Goal: Information Seeking & Learning: Learn about a topic

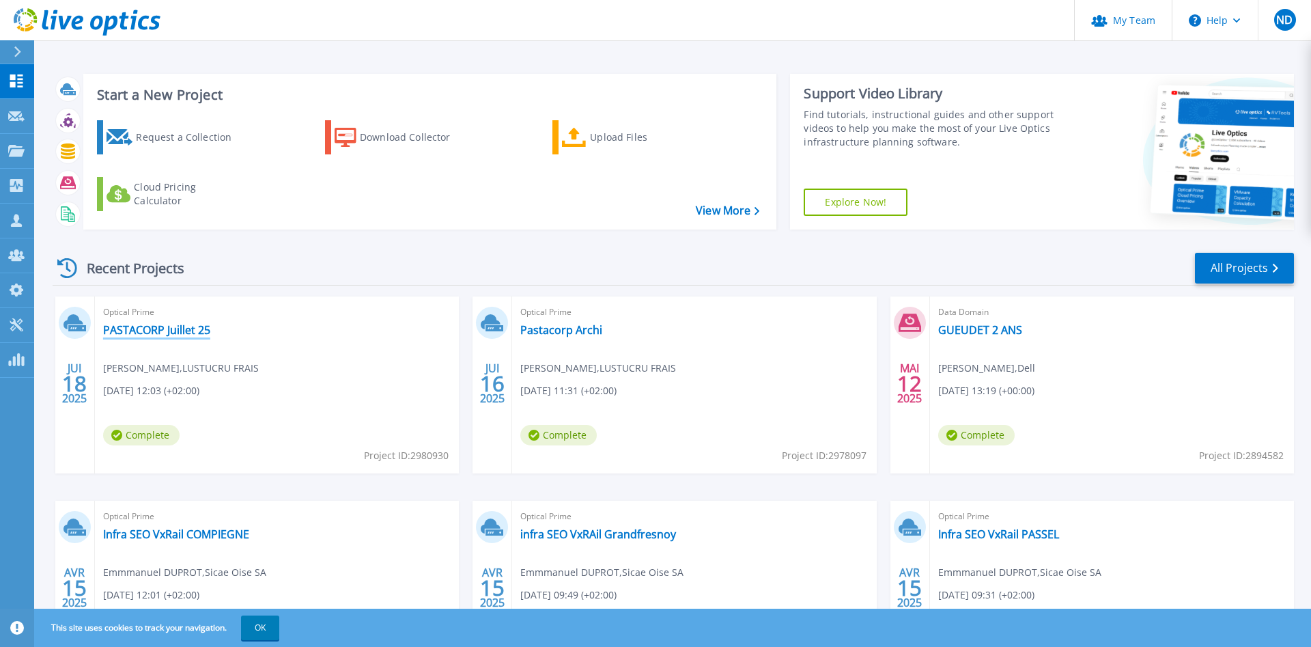
click at [151, 329] on link "PASTACORP Juillet 25" at bounding box center [156, 330] width 107 height 14
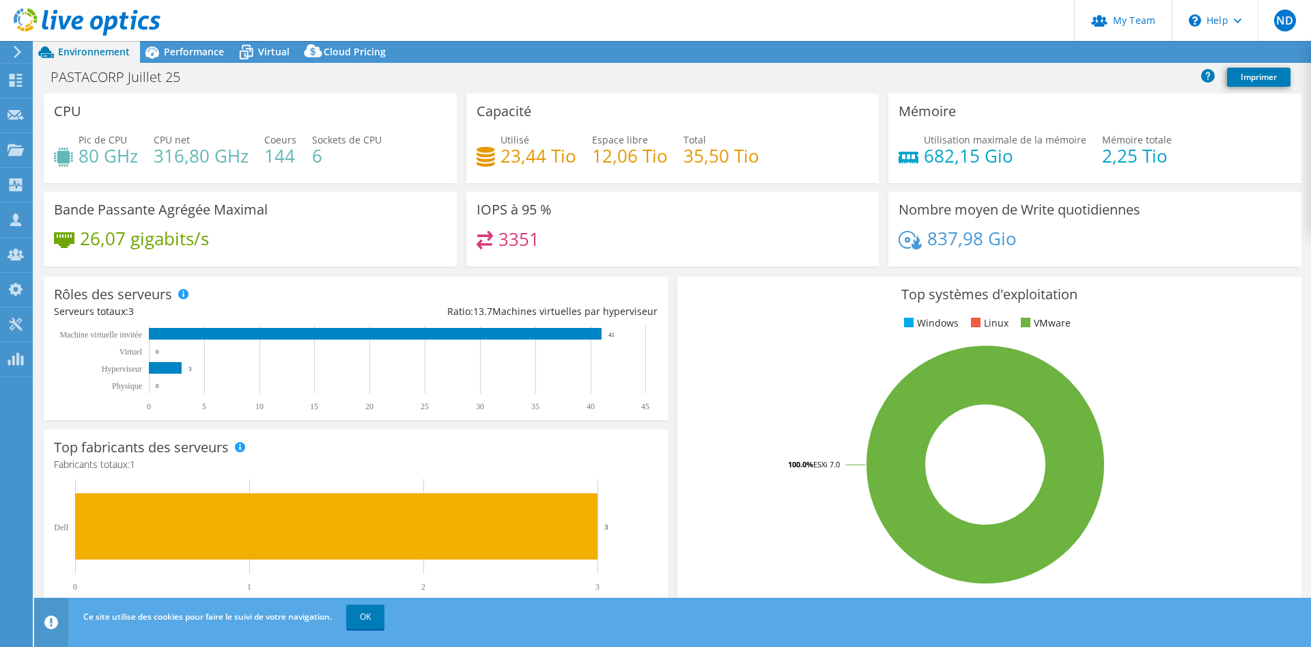
select select "USD"
click at [199, 53] on span "Performance" at bounding box center [194, 51] width 60 height 13
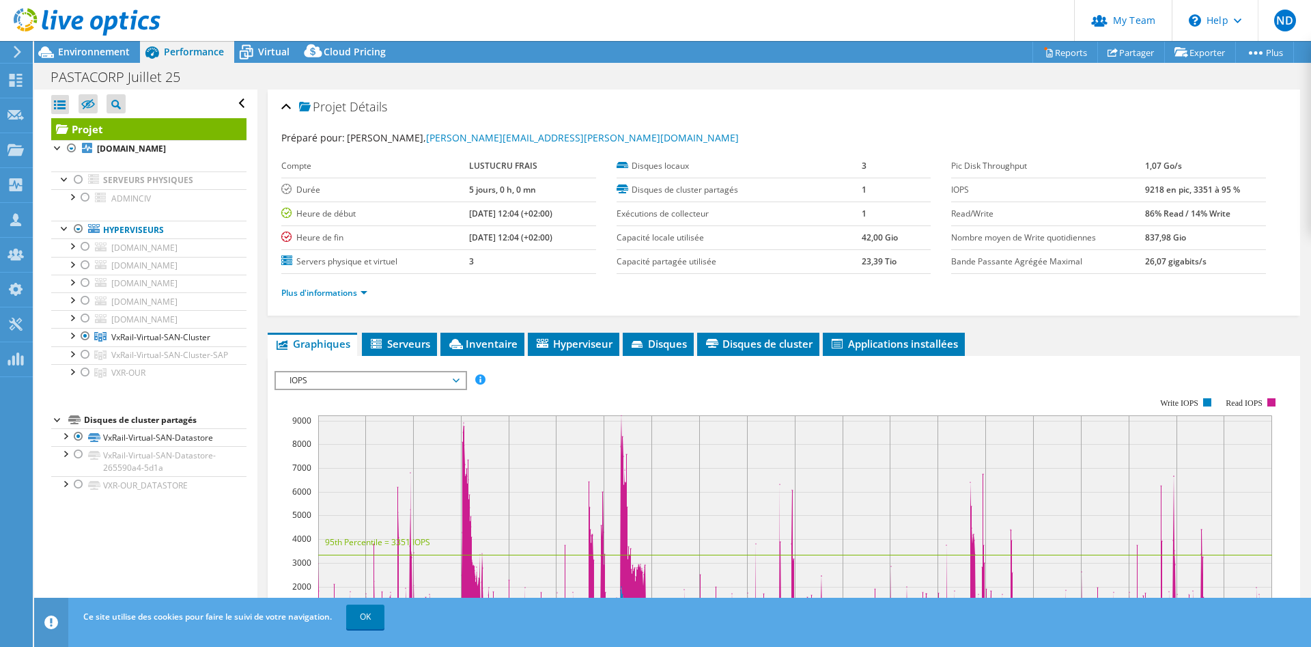
click at [199, 53] on span "Performance" at bounding box center [194, 51] width 60 height 13
click at [94, 51] on span "Environnement" at bounding box center [94, 51] width 72 height 13
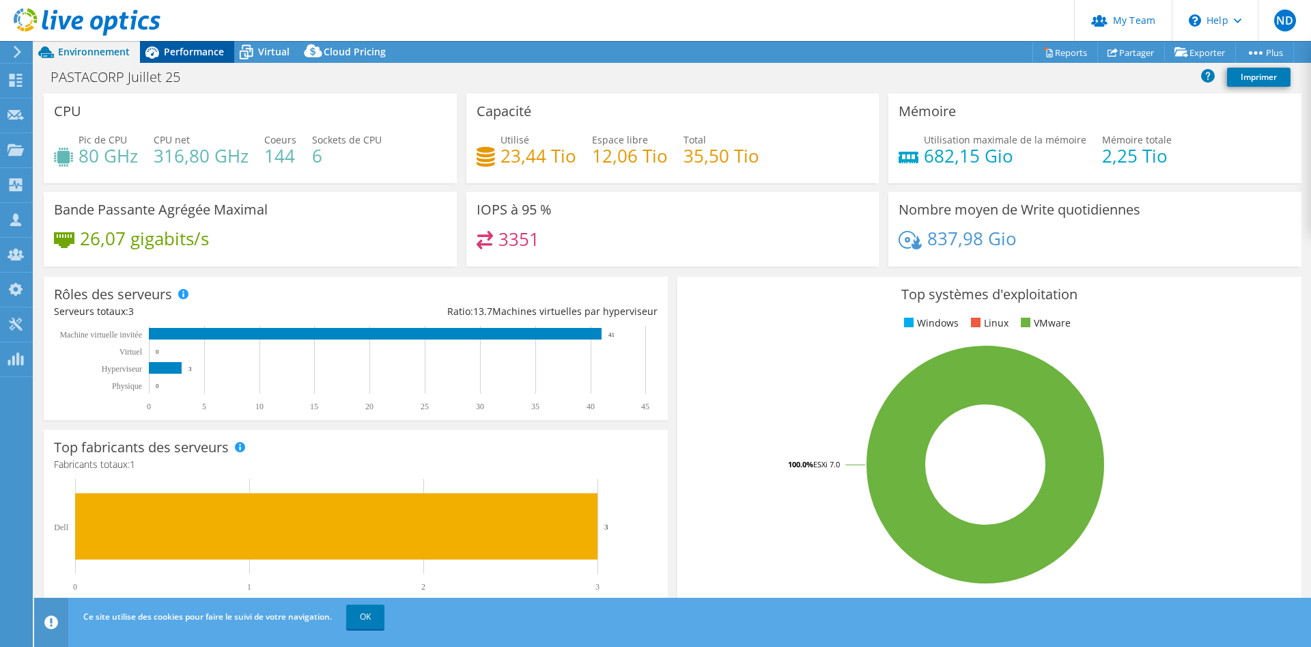
click at [184, 46] on span "Performance" at bounding box center [194, 51] width 60 height 13
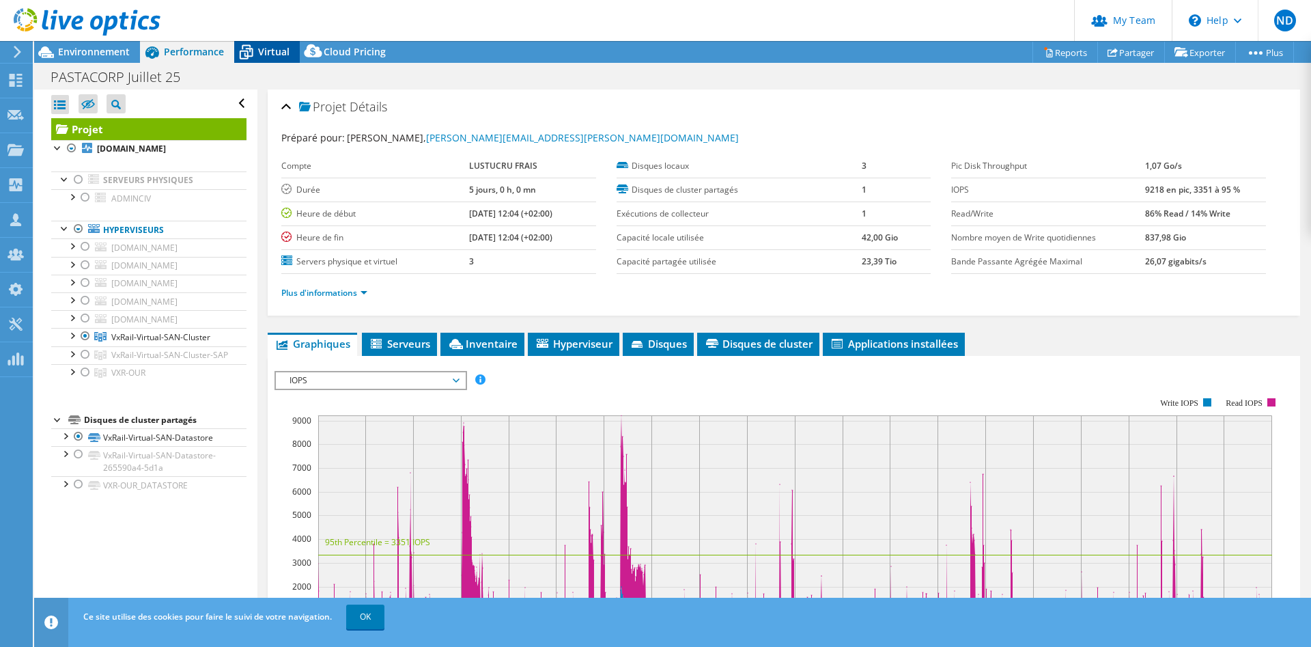
click at [270, 55] on span "Virtual" at bounding box center [273, 51] width 31 height 13
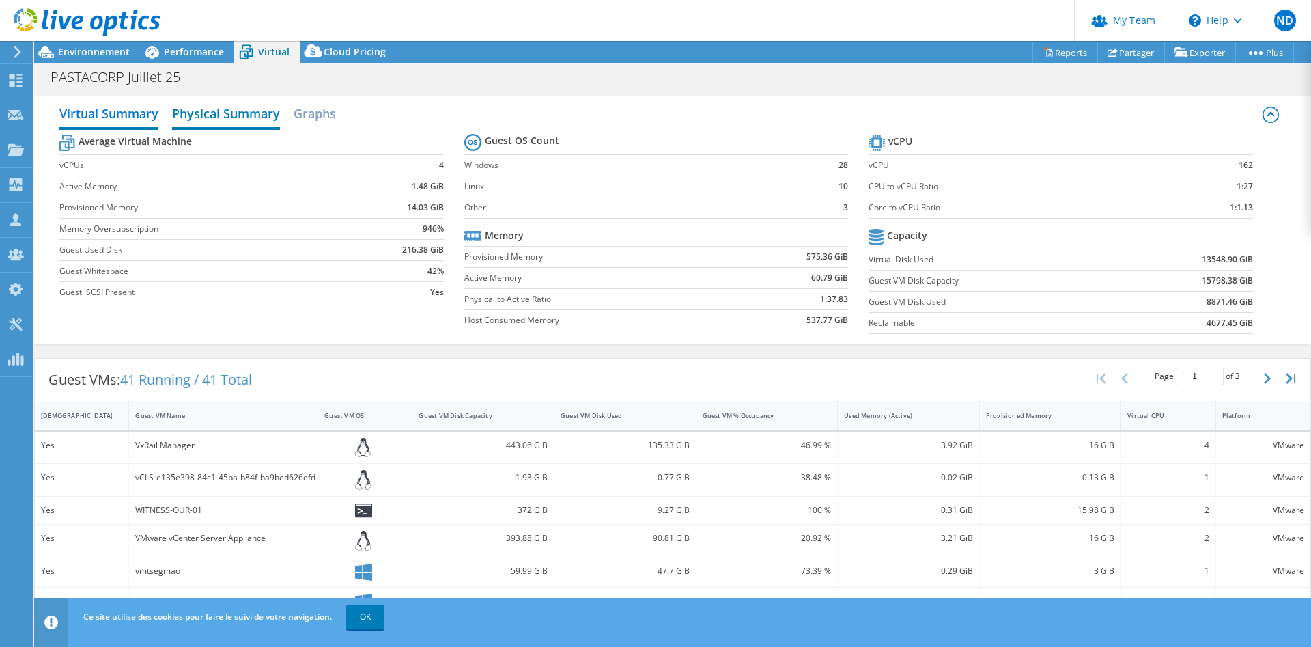
click at [219, 113] on h2 "Physical Summary" at bounding box center [226, 115] width 108 height 30
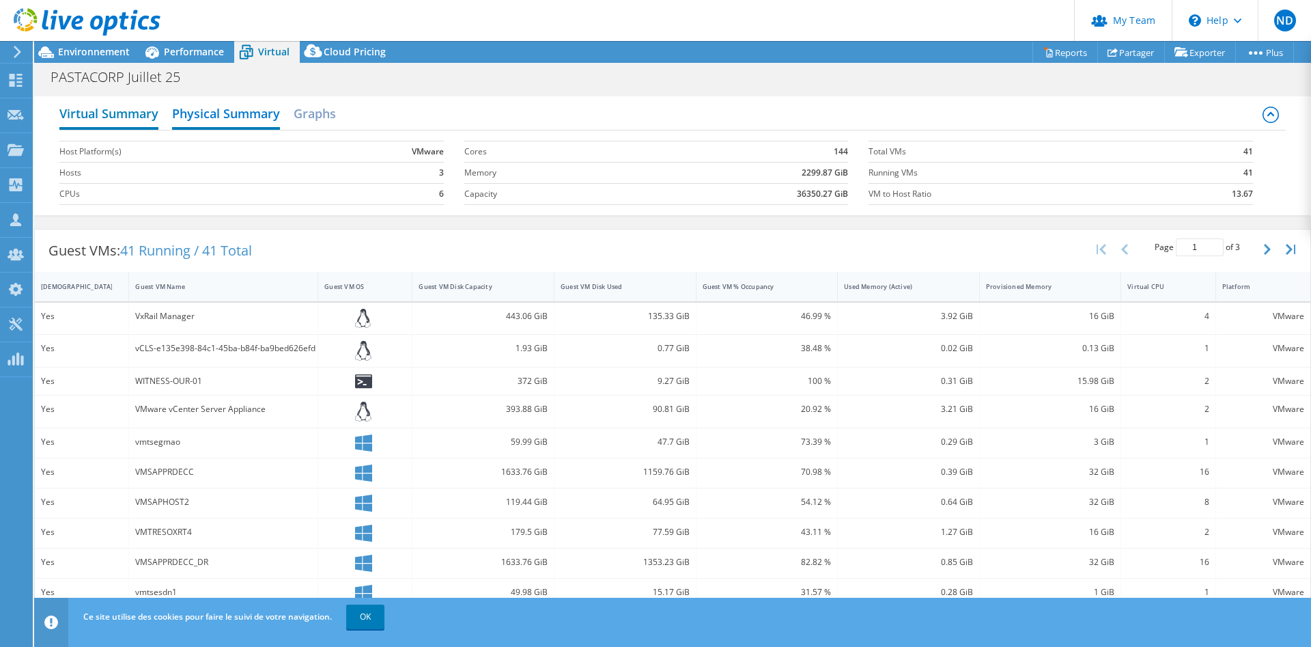
click at [95, 114] on h2 "Virtual Summary" at bounding box center [108, 115] width 99 height 30
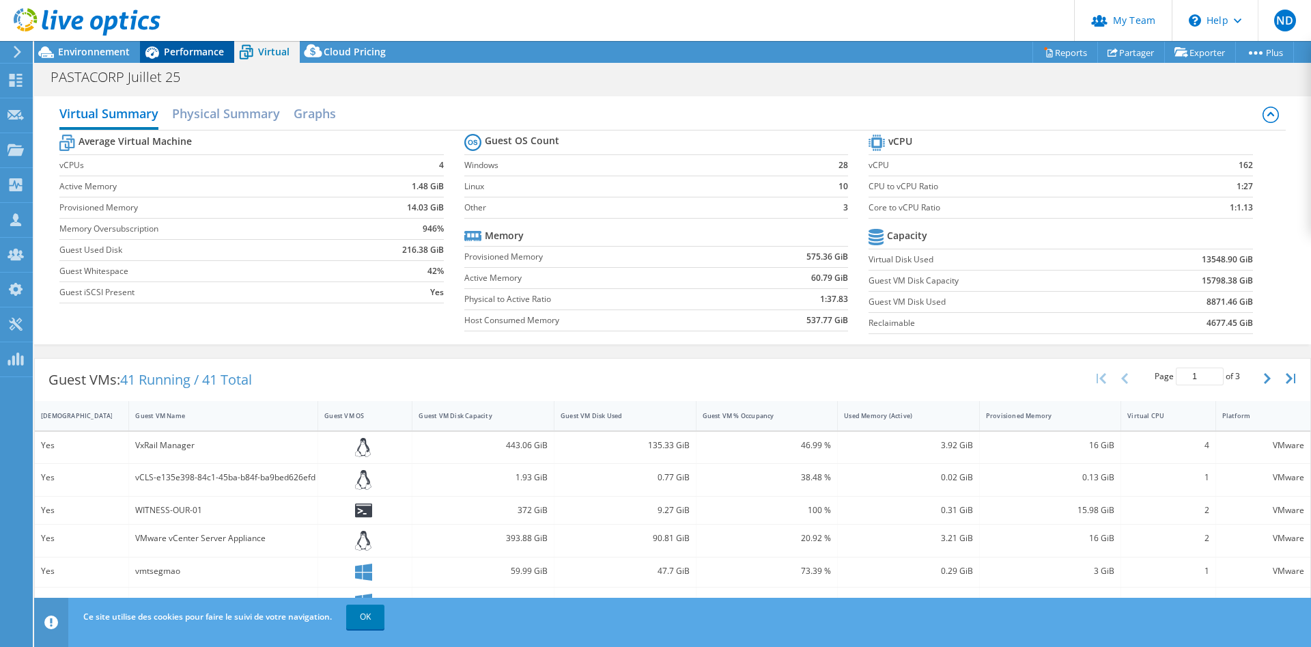
click at [191, 51] on span "Performance" at bounding box center [194, 51] width 60 height 13
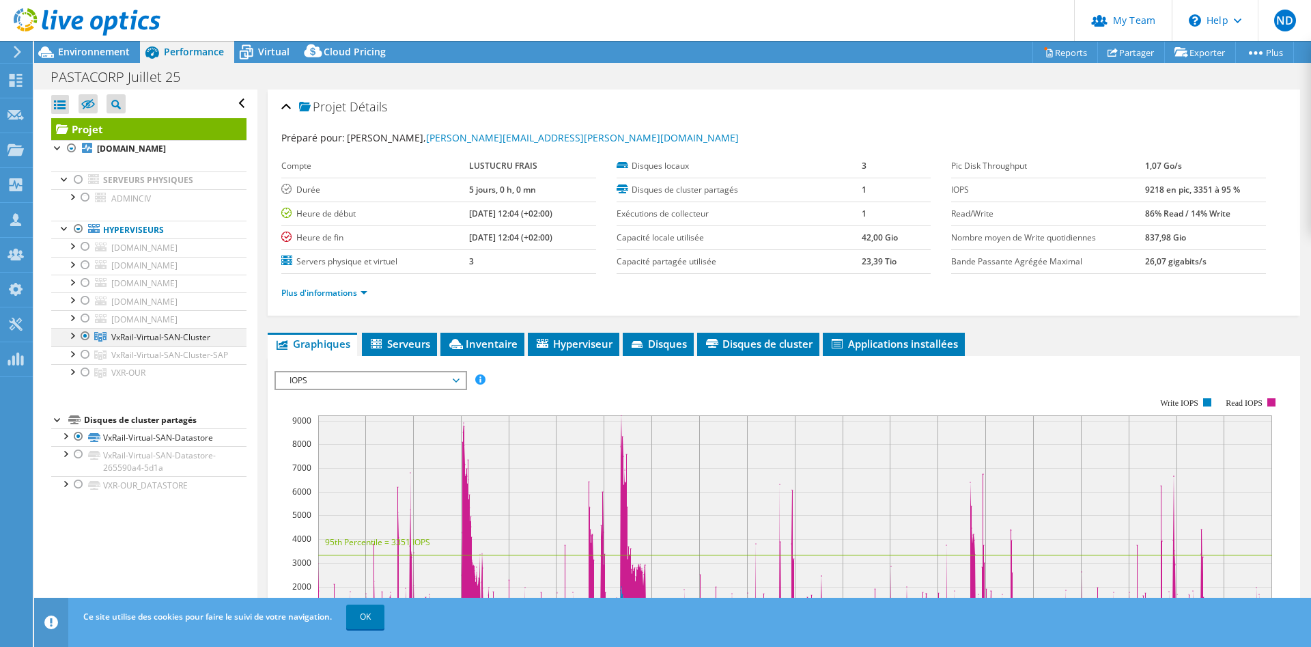
click at [74, 333] on div at bounding box center [72, 335] width 14 height 14
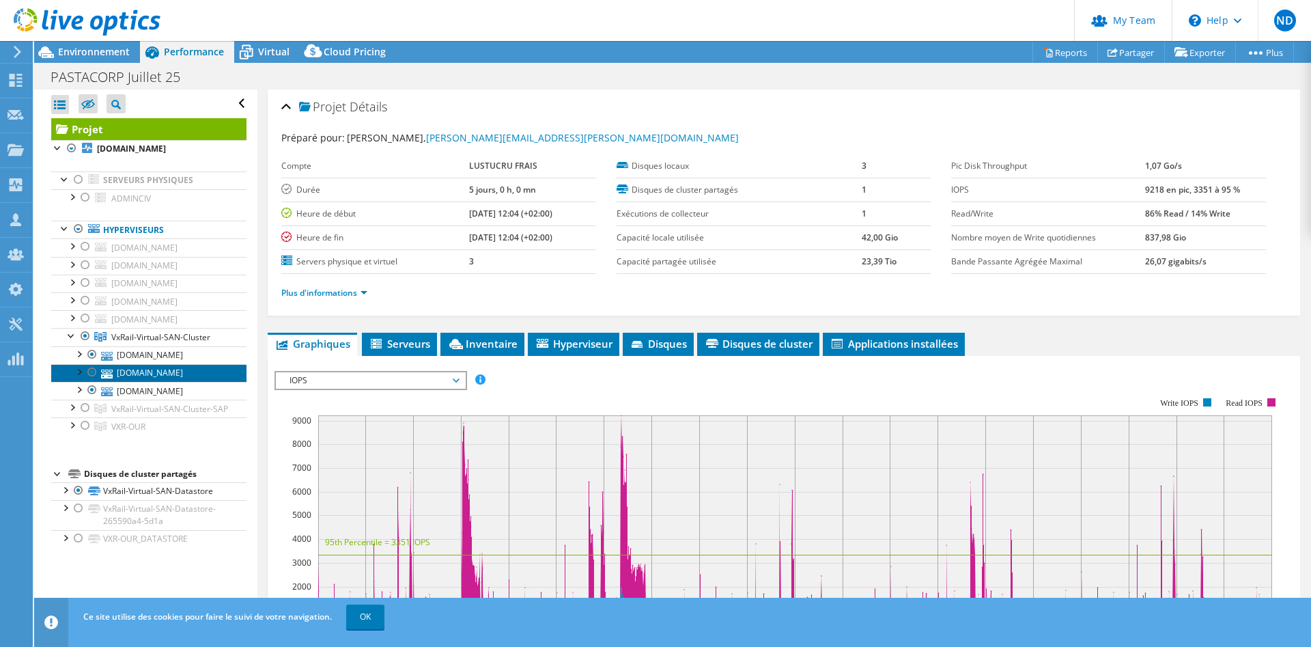
click at [166, 367] on link "[DOMAIN_NAME]" at bounding box center [148, 373] width 195 height 18
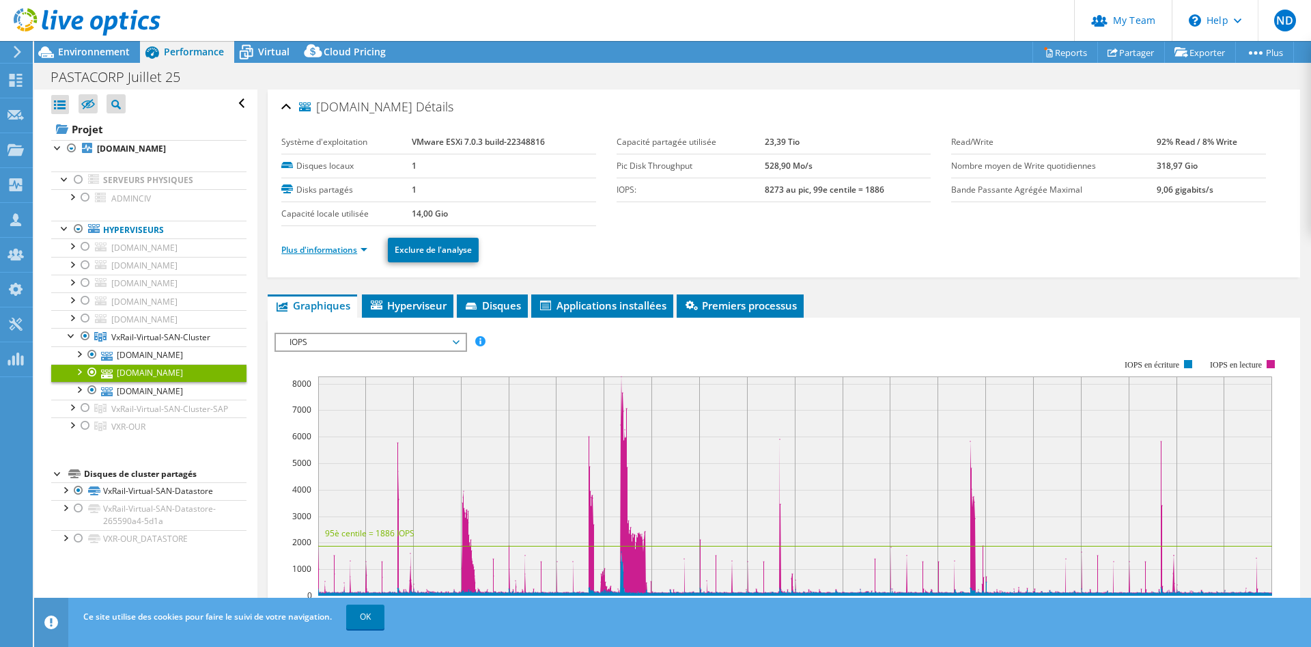
click at [320, 249] on link "Plus d'informations" at bounding box center [324, 250] width 86 height 12
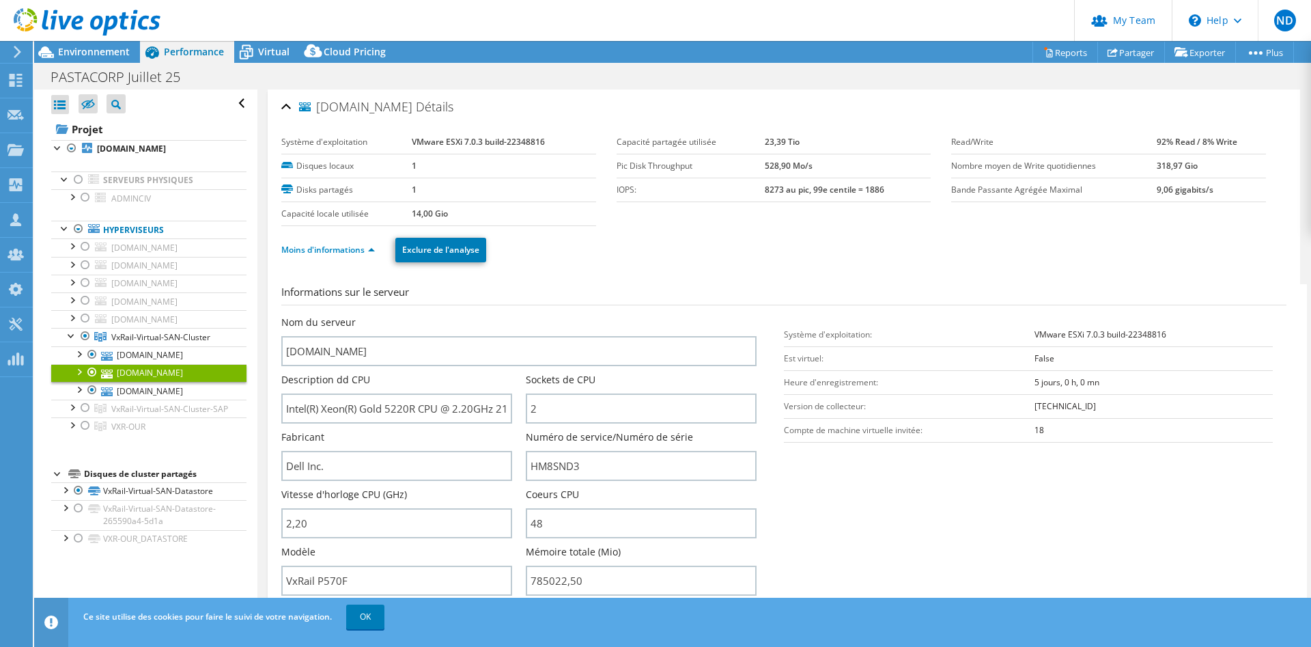
click at [145, 53] on icon at bounding box center [152, 52] width 14 height 12
click at [82, 53] on span "Environnement" at bounding box center [94, 51] width 72 height 13
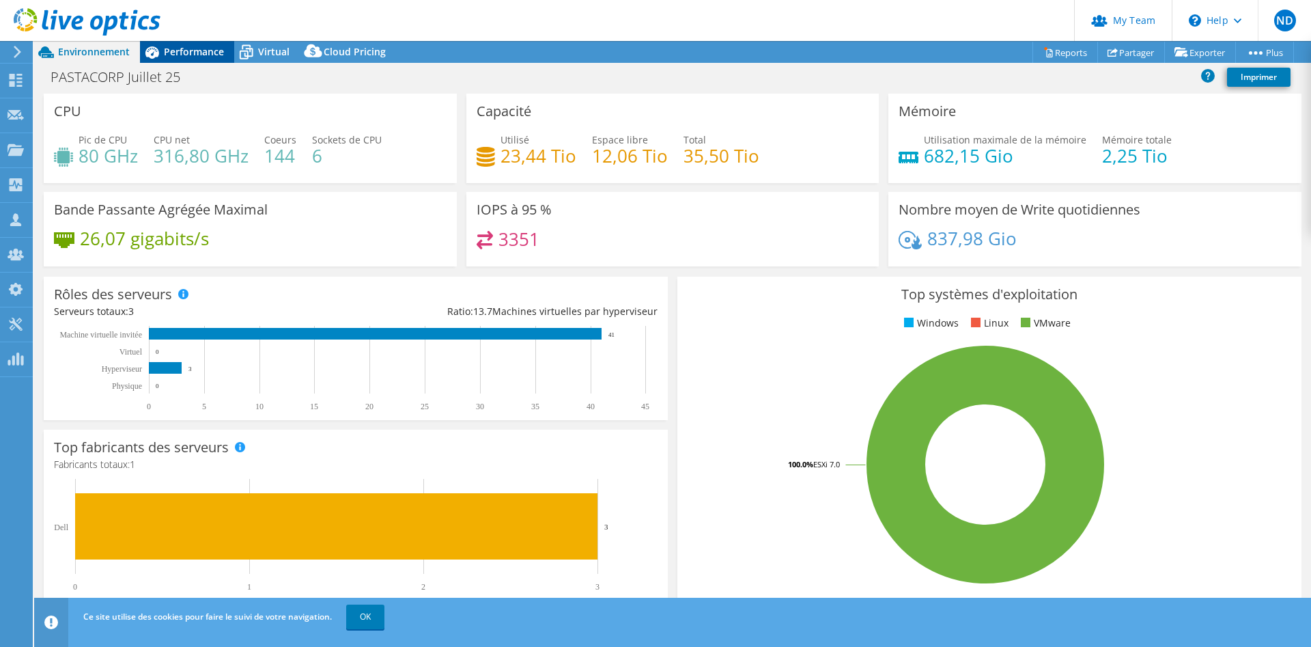
click at [152, 51] on icon at bounding box center [152, 52] width 14 height 12
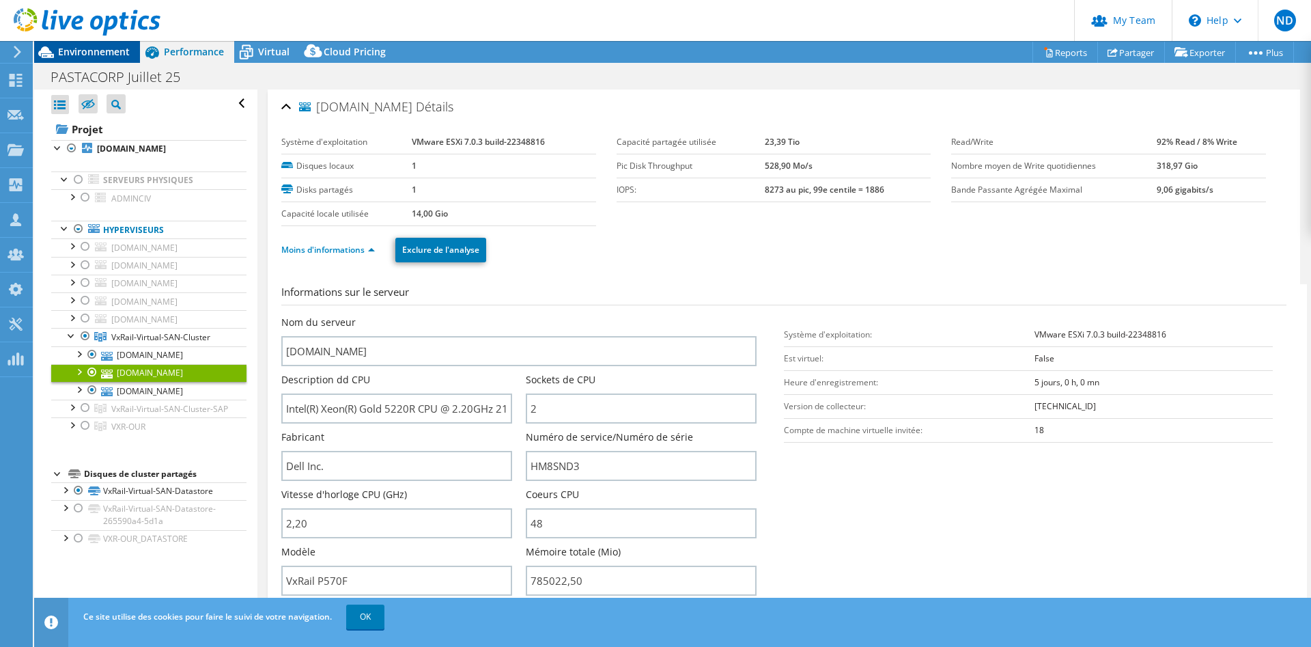
click at [108, 52] on span "Environnement" at bounding box center [94, 51] width 72 height 13
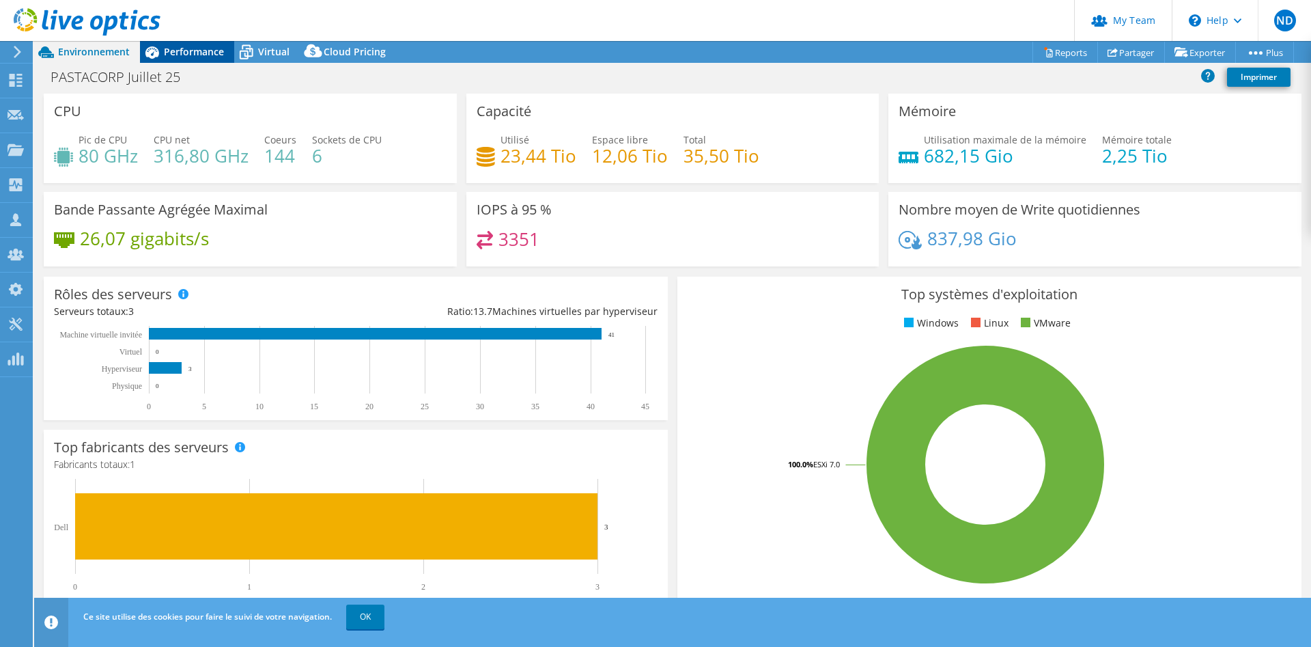
click at [188, 52] on span "Performance" at bounding box center [194, 51] width 60 height 13
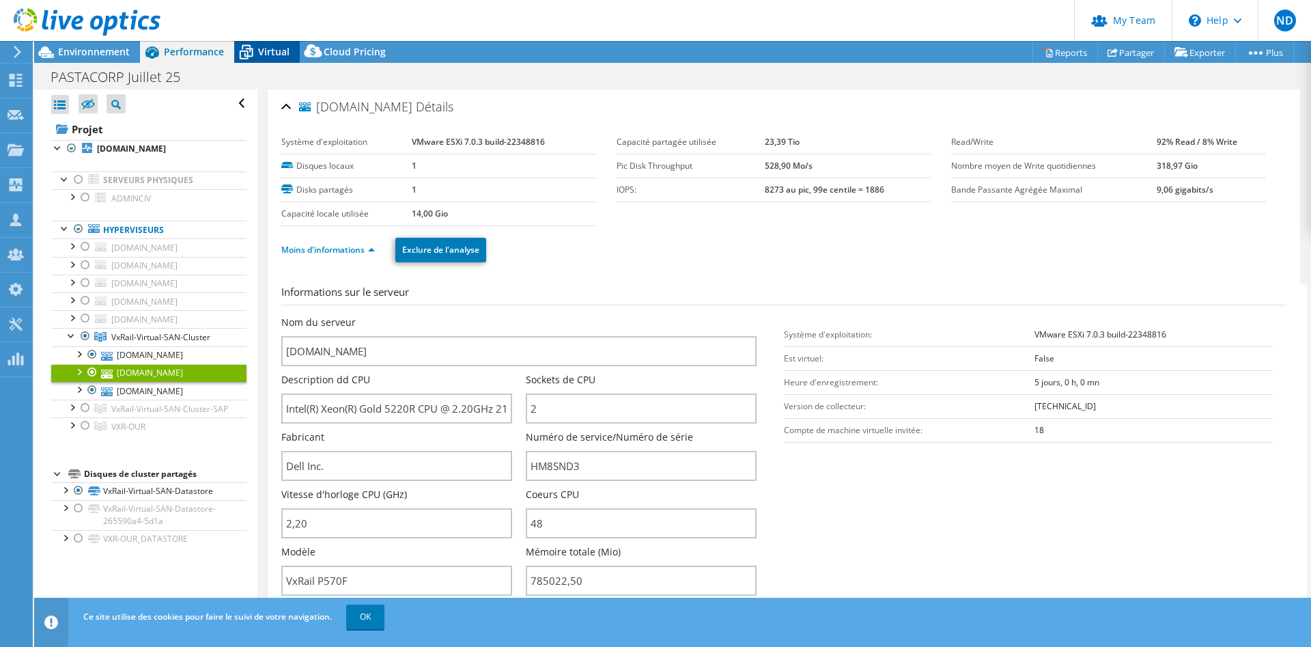
click at [256, 44] on icon at bounding box center [246, 52] width 24 height 24
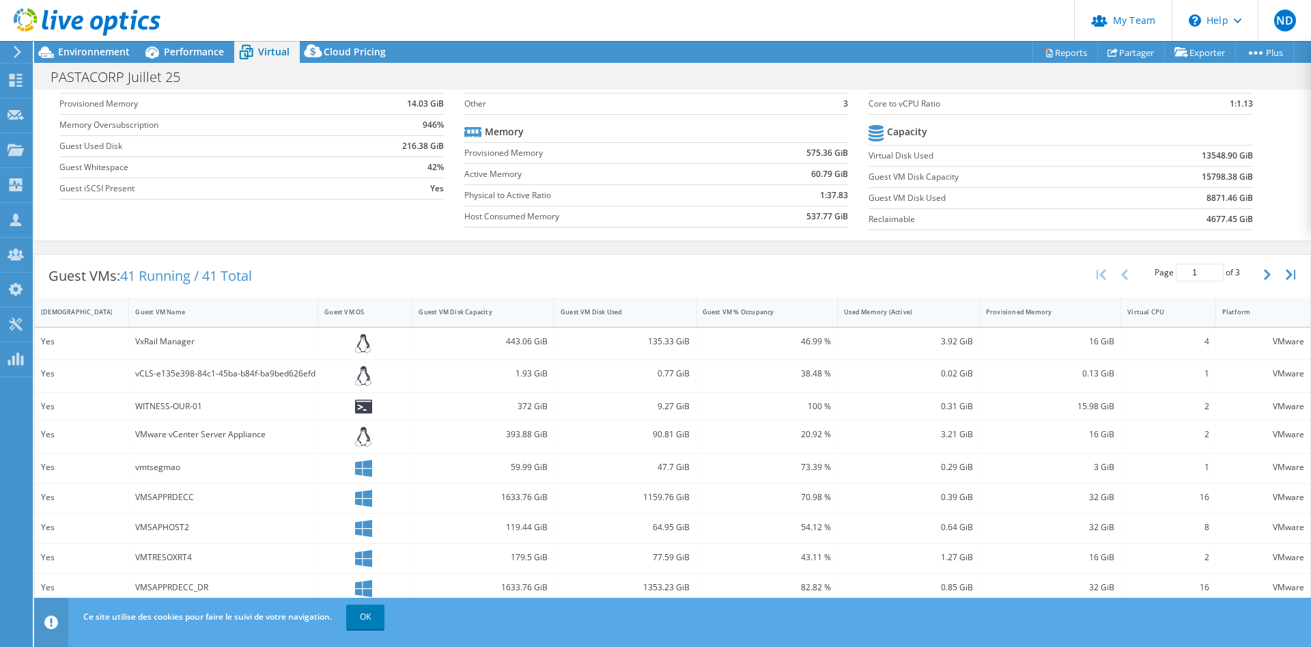
scroll to position [279, 0]
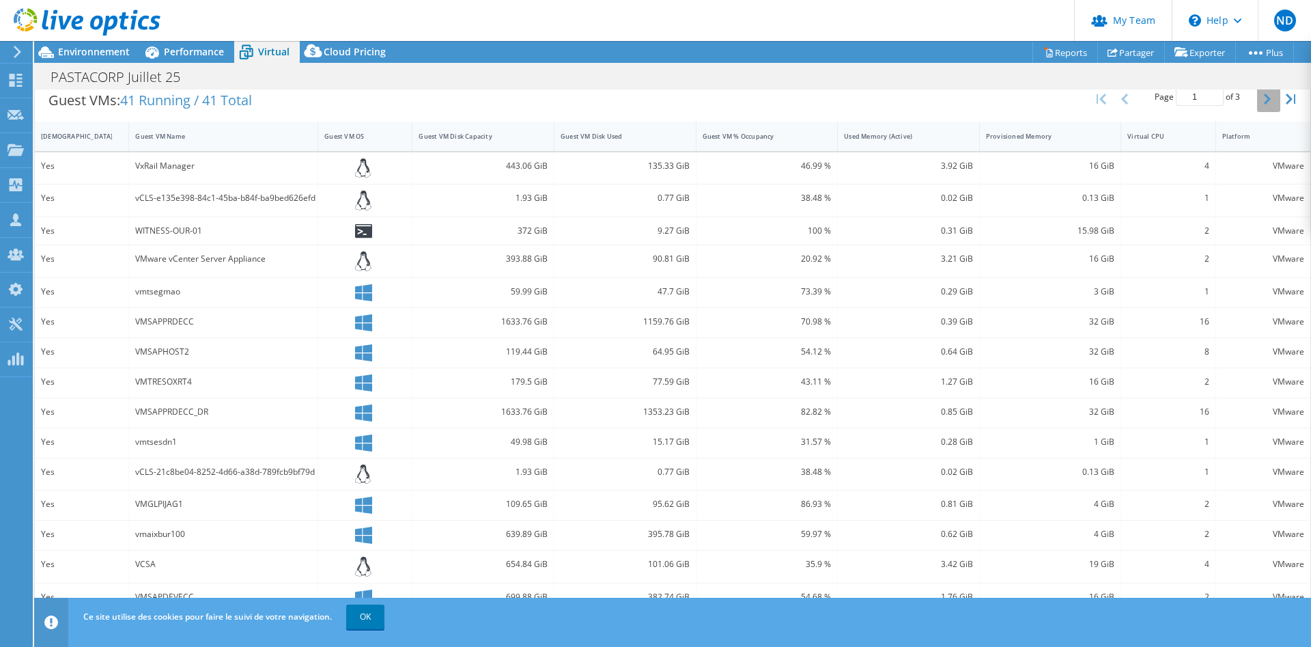
click at [1263, 101] on button "button" at bounding box center [1268, 99] width 23 height 26
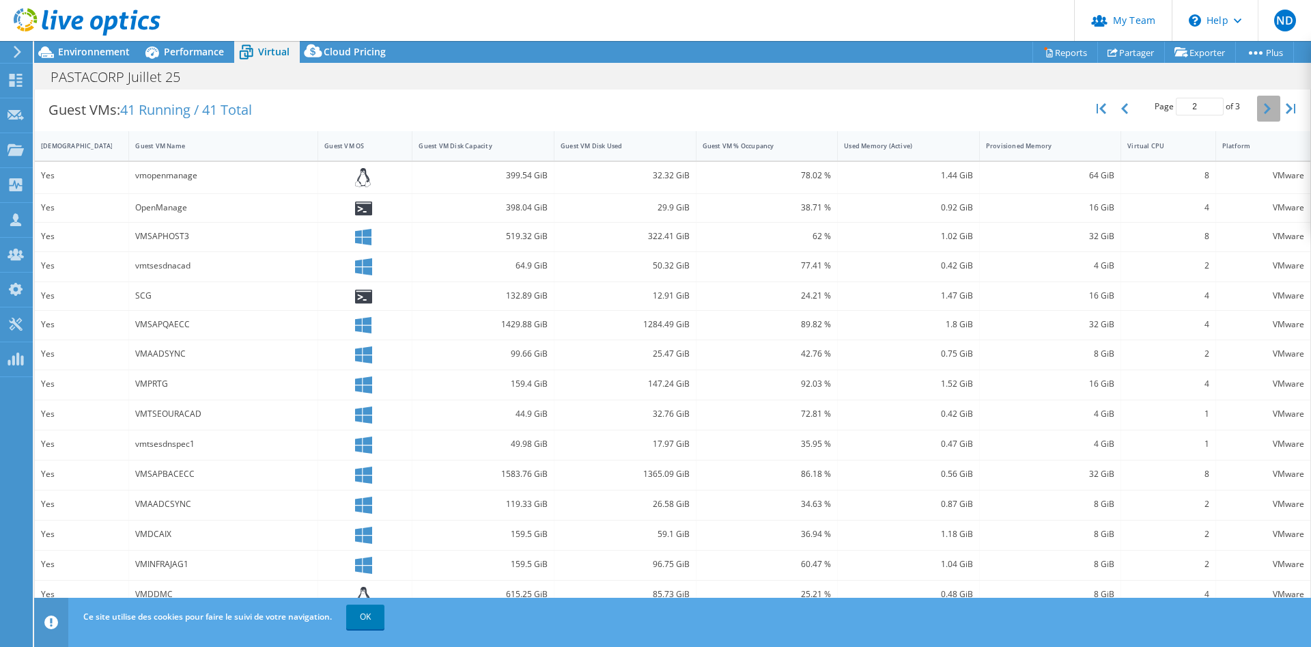
click at [1263, 101] on button "button" at bounding box center [1268, 109] width 23 height 26
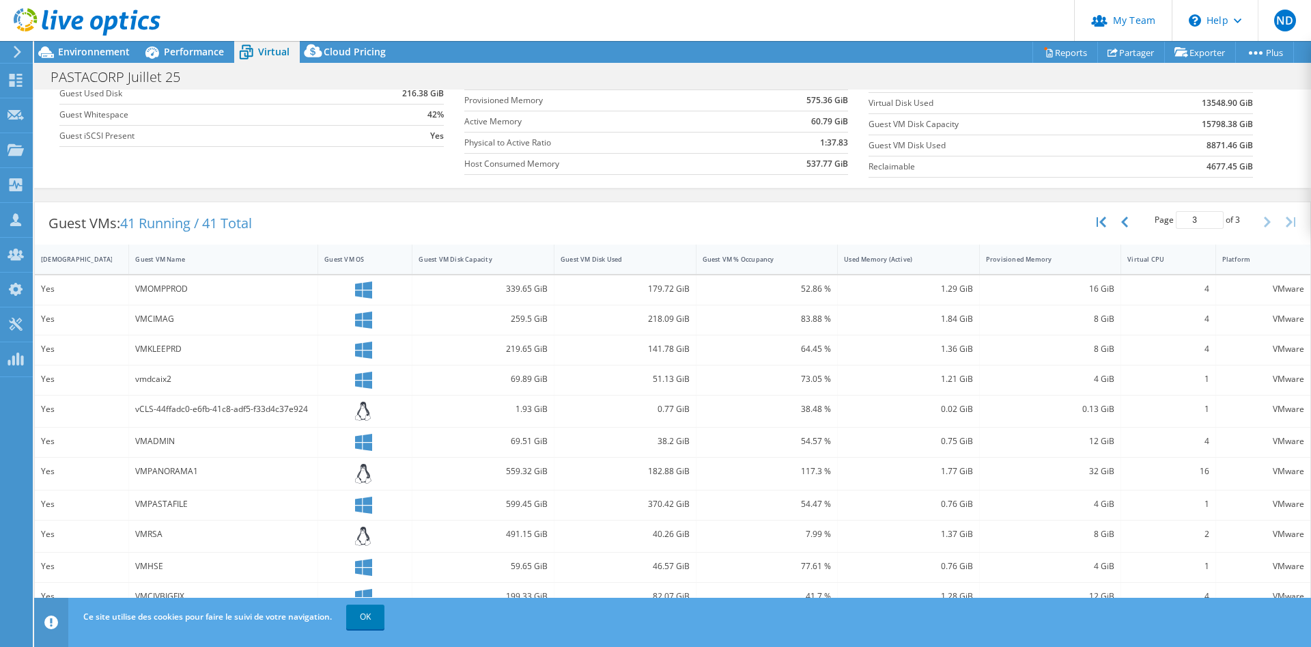
scroll to position [156, 0]
click at [378, 621] on link "OK" at bounding box center [365, 616] width 38 height 25
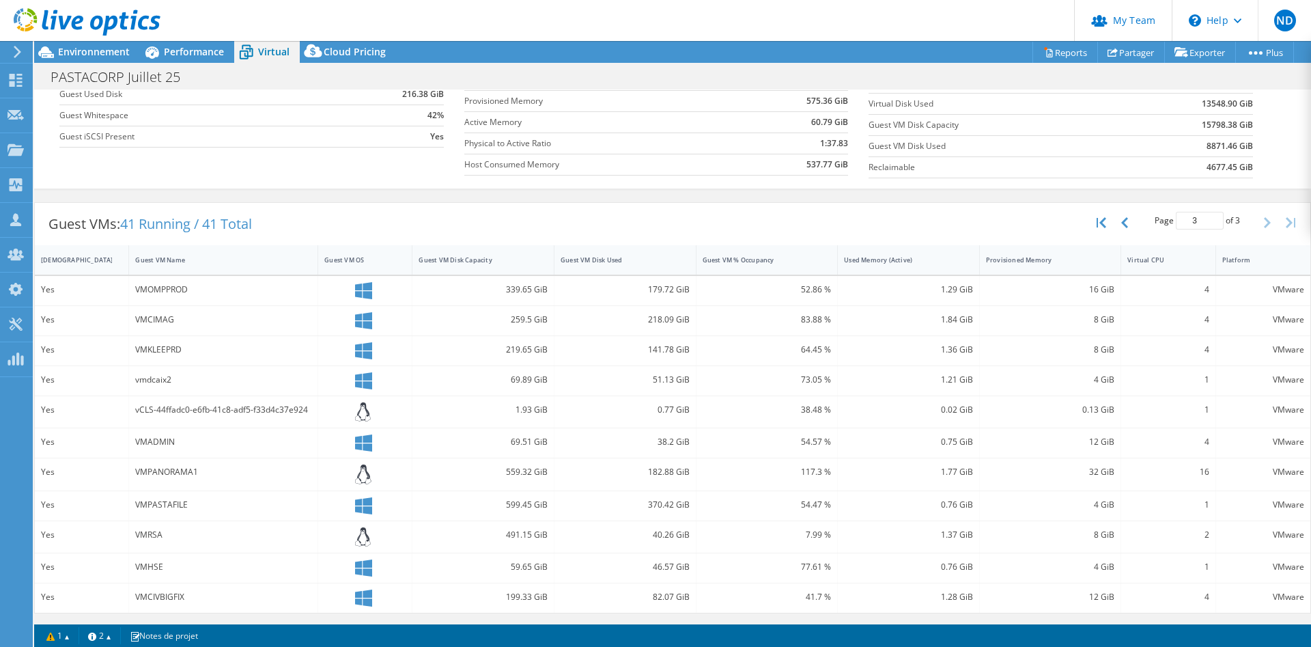
scroll to position [0, 0]
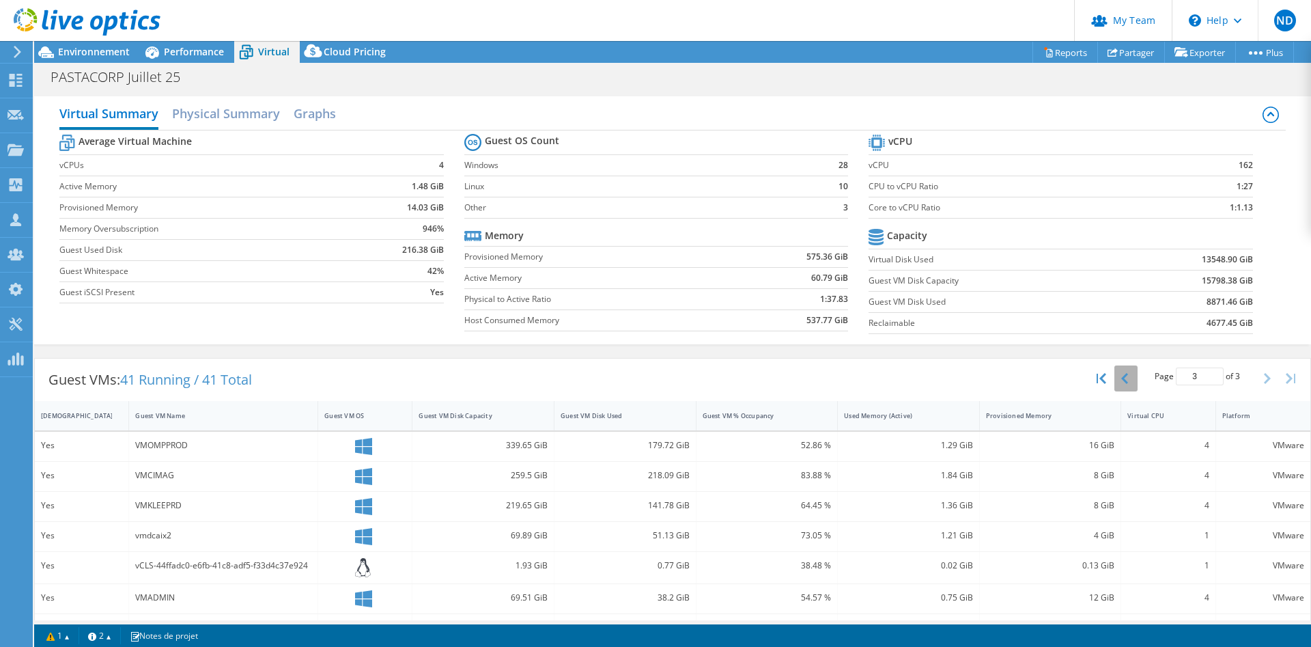
click at [1134, 377] on button "button" at bounding box center [1126, 378] width 23 height 26
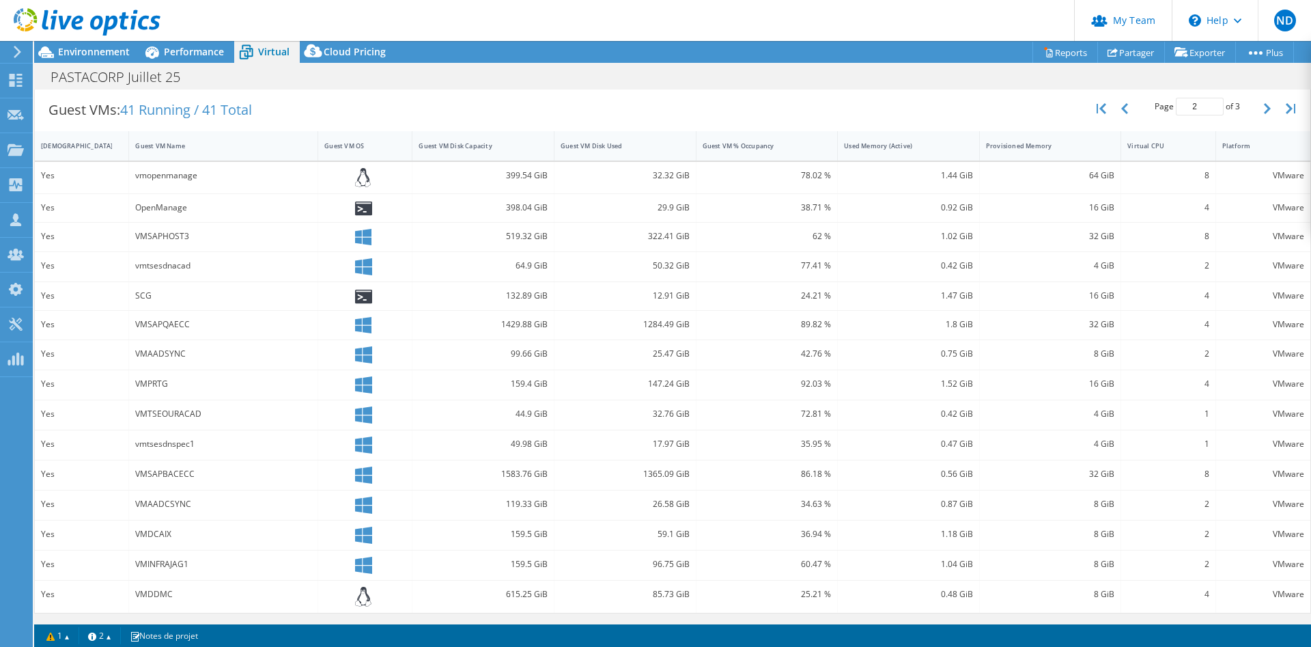
scroll to position [201, 0]
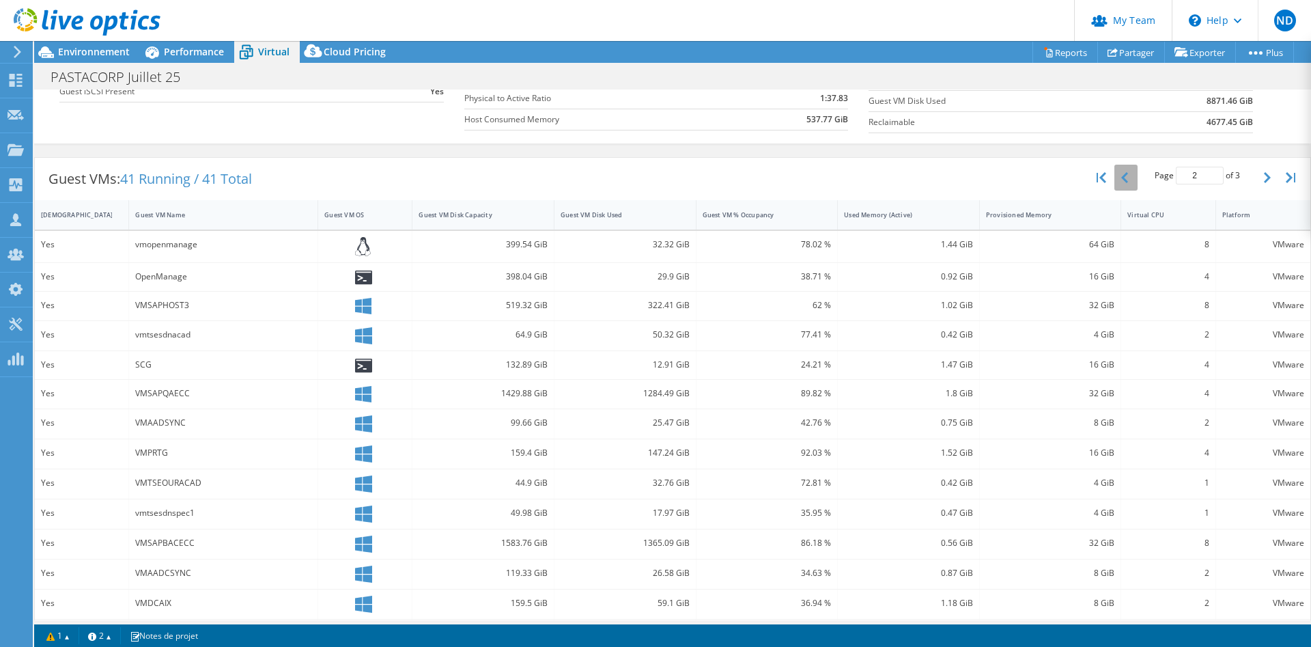
click at [1128, 181] on button "button" at bounding box center [1126, 178] width 23 height 26
type input "1"
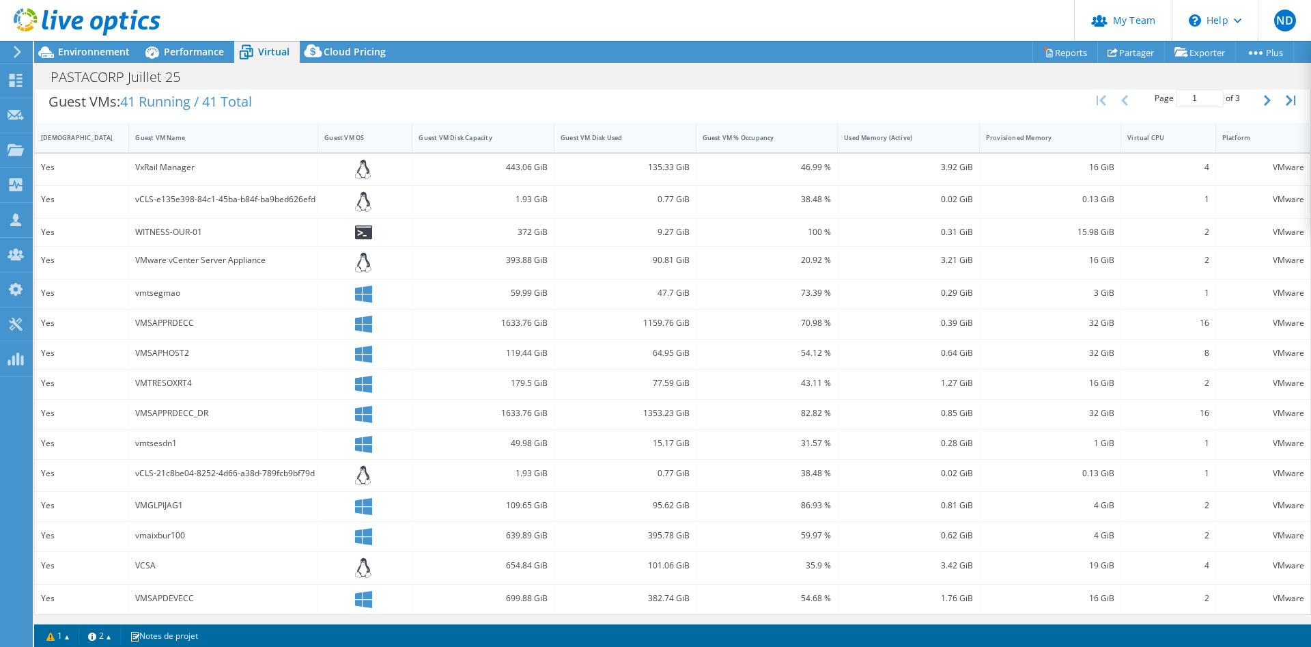
scroll to position [279, 0]
click at [62, 56] on span "Environnement" at bounding box center [94, 51] width 72 height 13
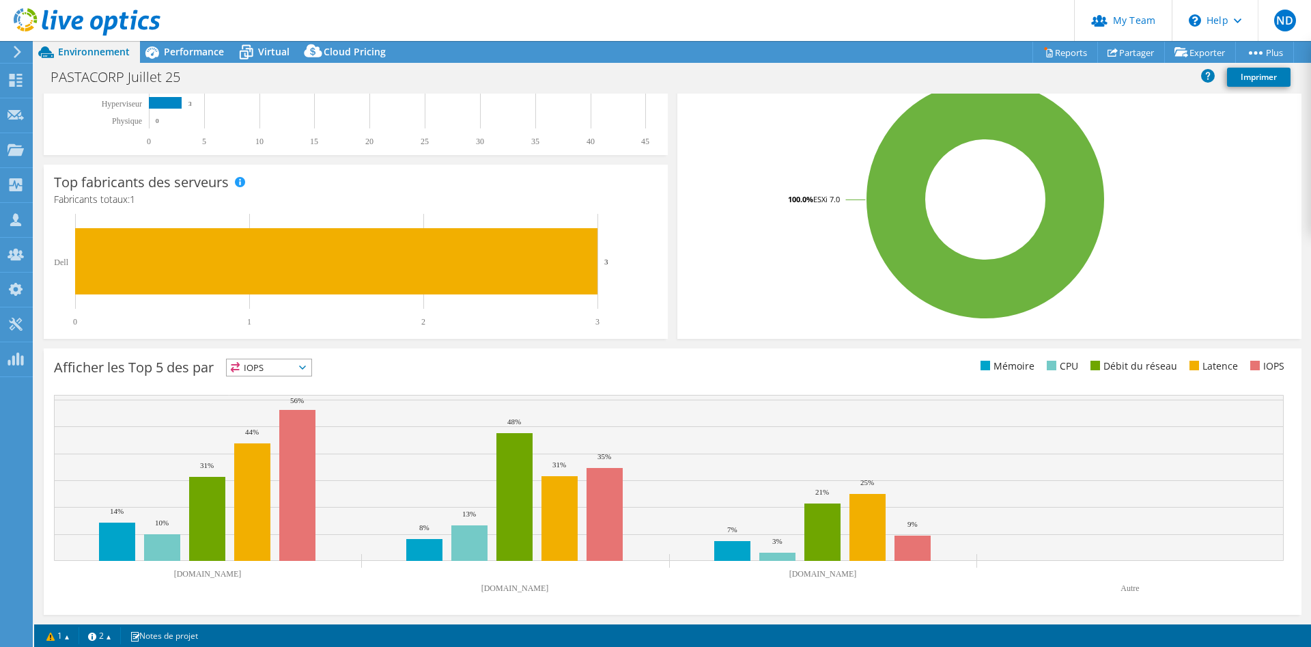
scroll to position [0, 0]
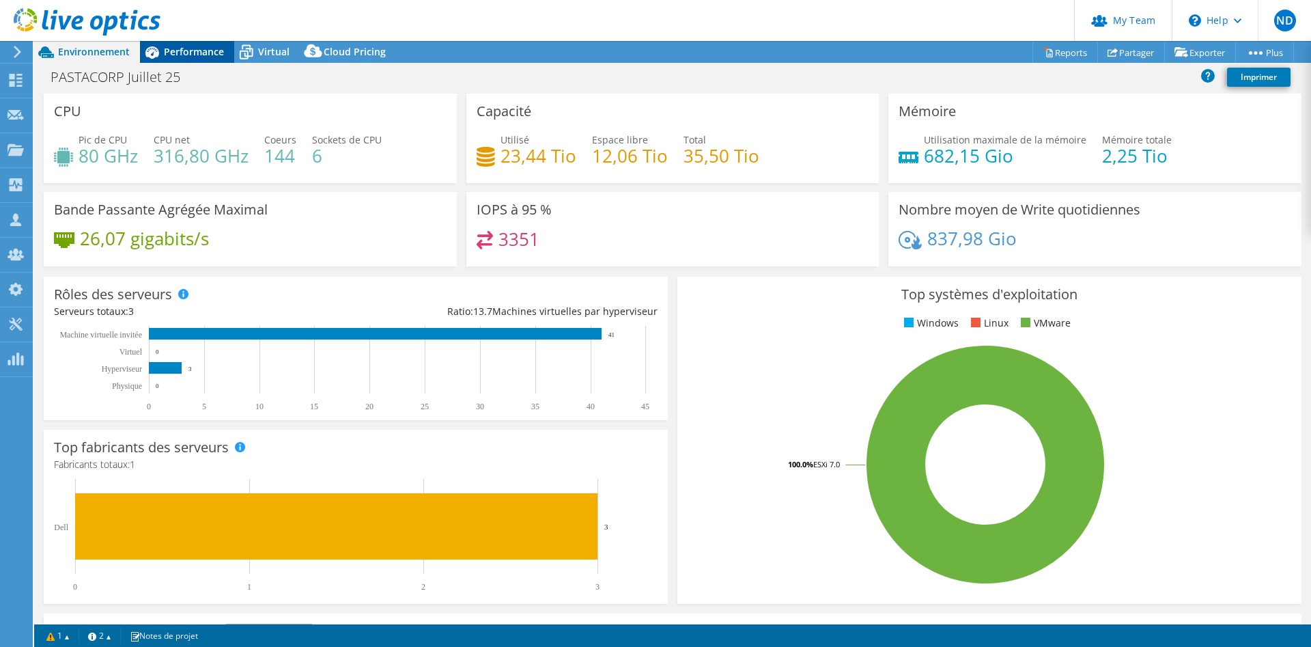
click at [199, 64] on div "PASTACORP Juillet 25 Imprimer" at bounding box center [672, 78] width 1277 height 31
click at [193, 54] on span "Performance" at bounding box center [194, 51] width 60 height 13
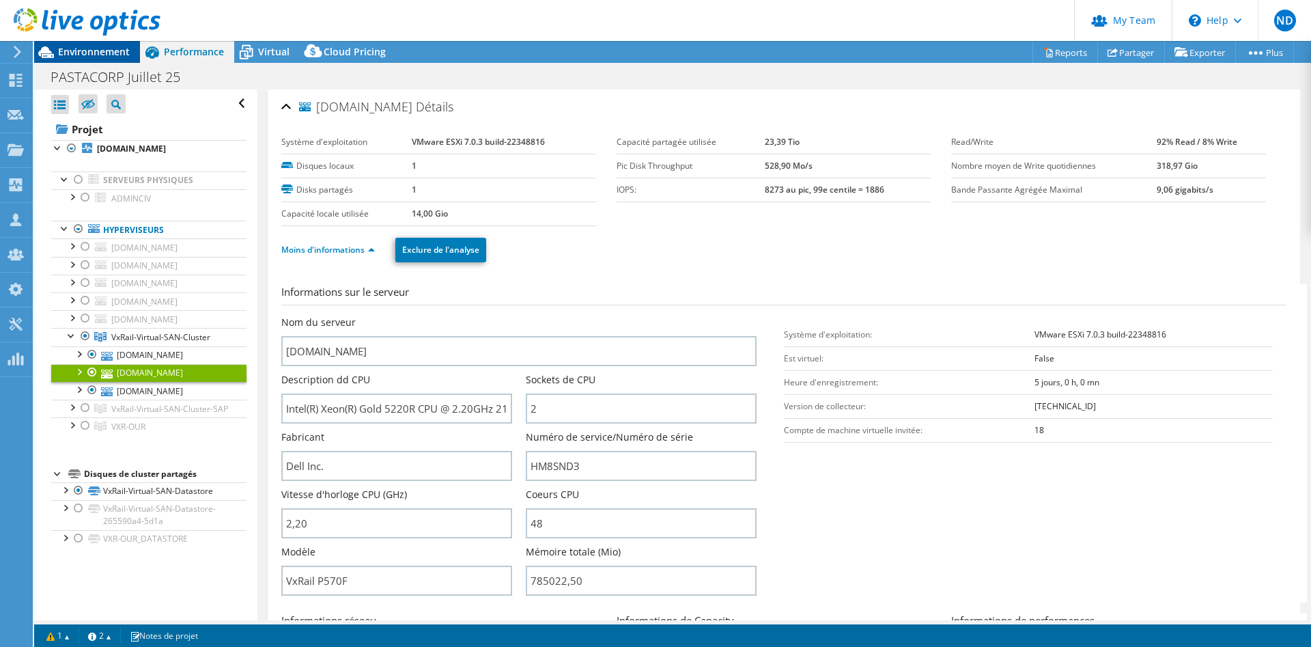
click at [109, 48] on span "Environnement" at bounding box center [94, 51] width 72 height 13
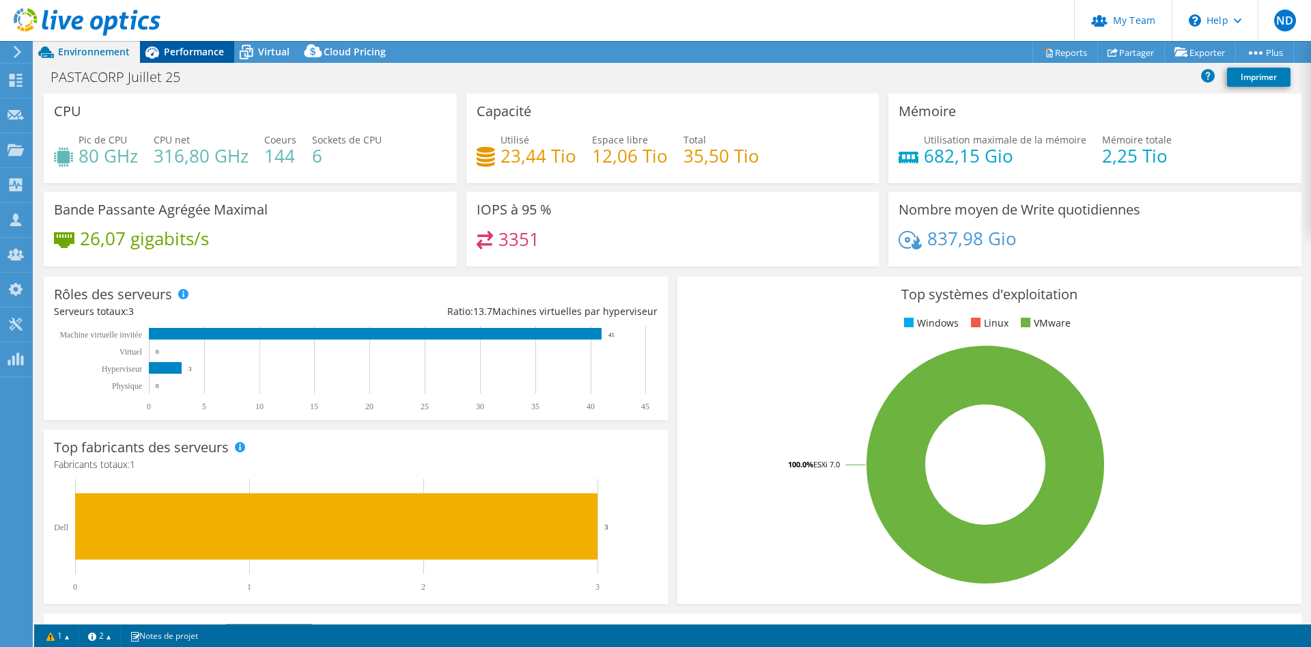
click at [182, 48] on span "Performance" at bounding box center [194, 51] width 60 height 13
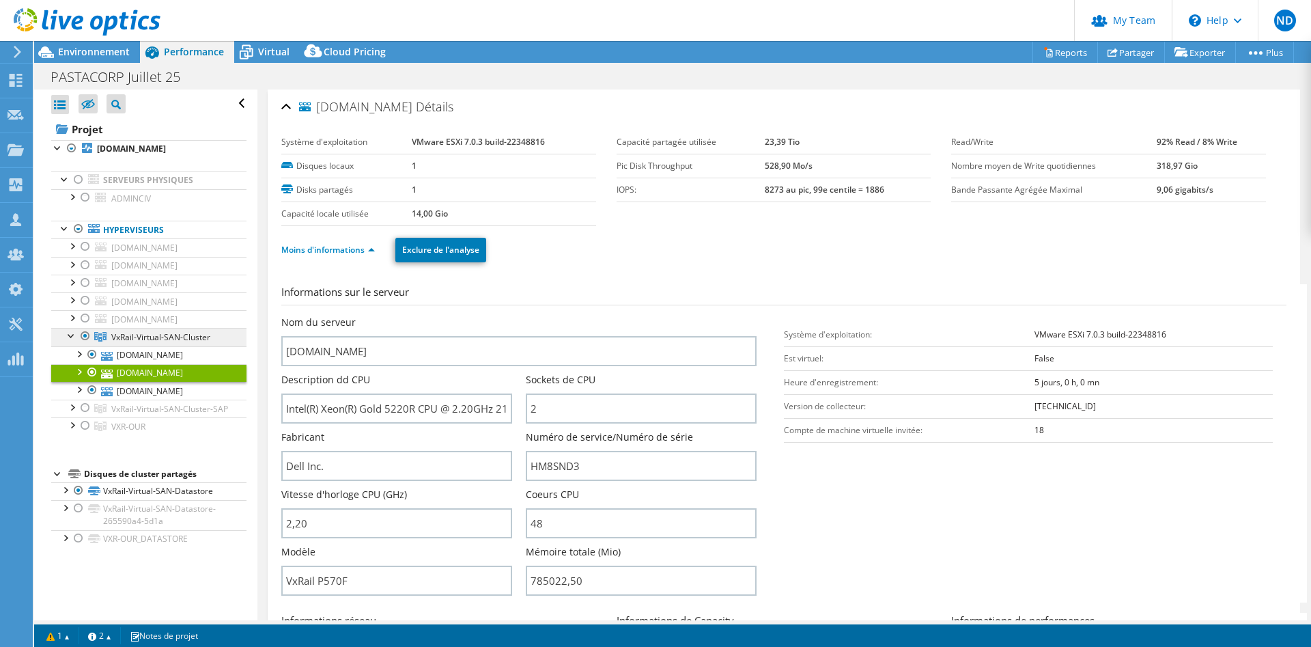
click at [135, 341] on span "VxRail-Virtual-SAN-Cluster" at bounding box center [160, 337] width 99 height 12
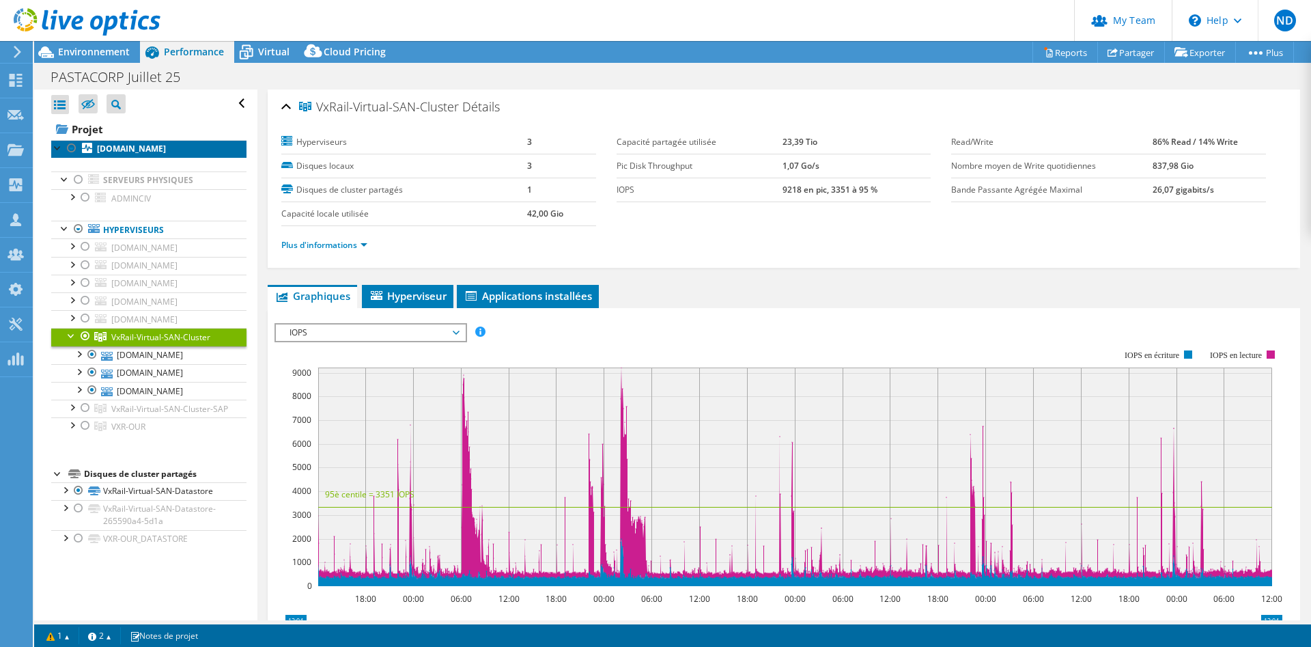
click at [126, 147] on b "[DOMAIN_NAME]" at bounding box center [131, 149] width 69 height 12
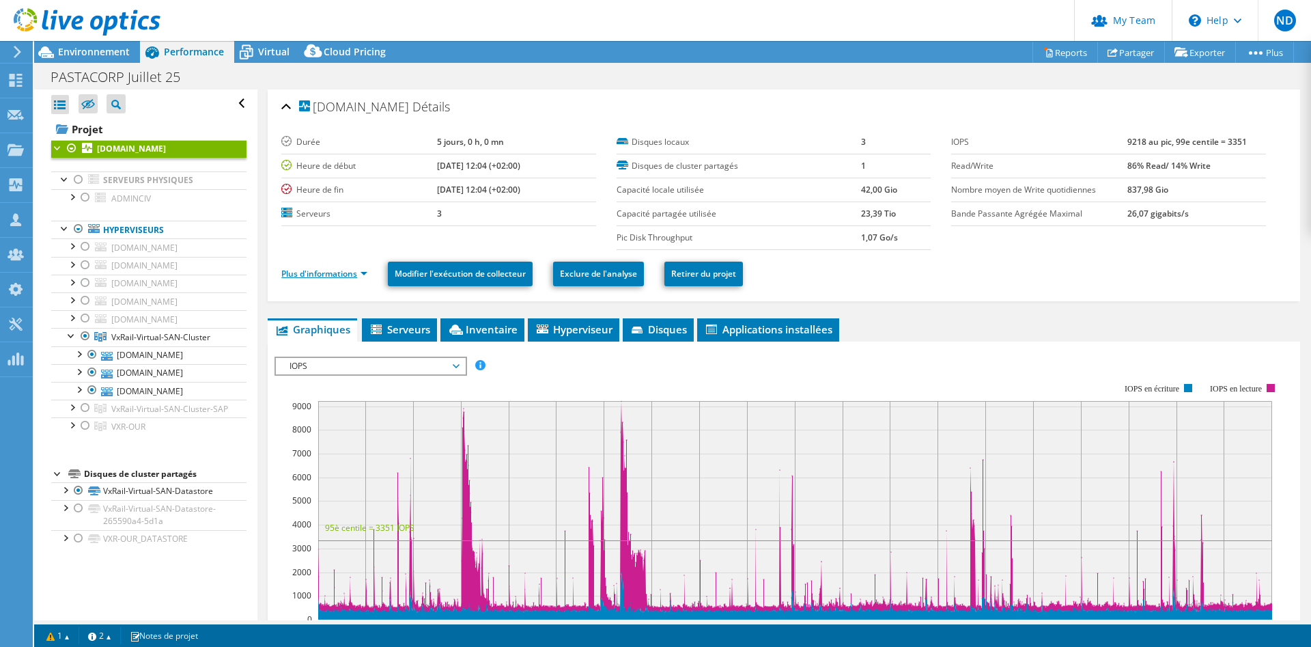
click at [318, 270] on link "Plus d'informations" at bounding box center [324, 274] width 86 height 12
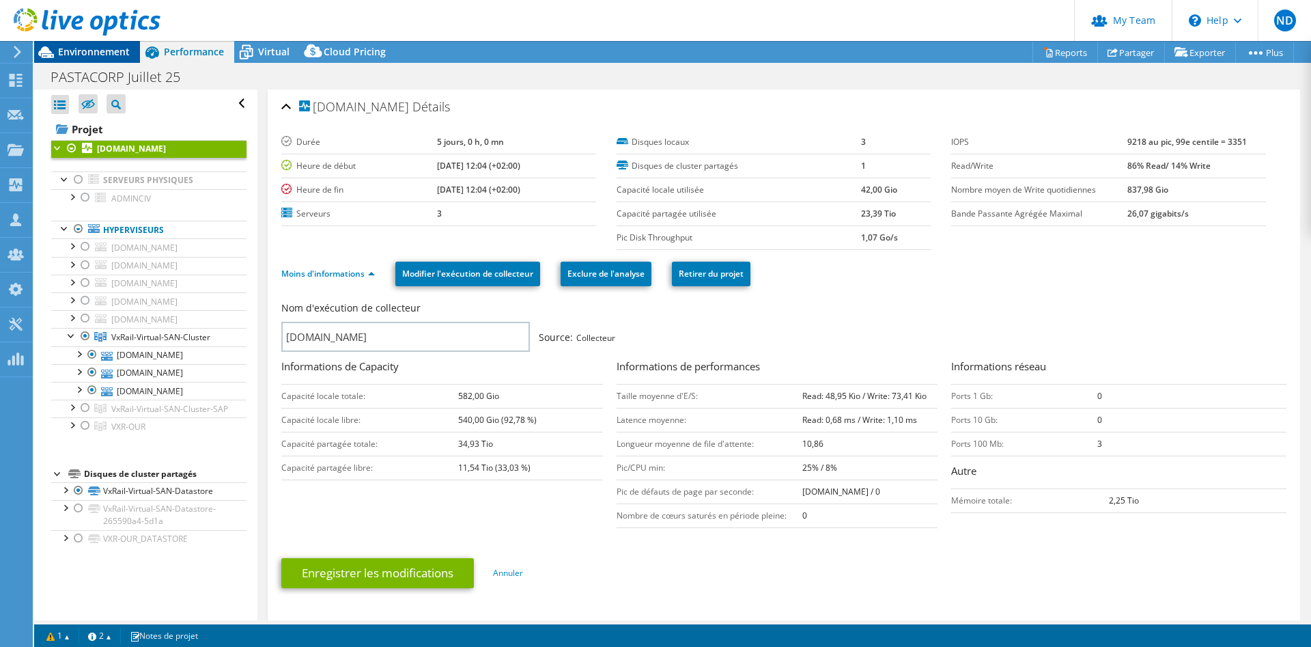
click at [102, 51] on span "Environnement" at bounding box center [94, 51] width 72 height 13
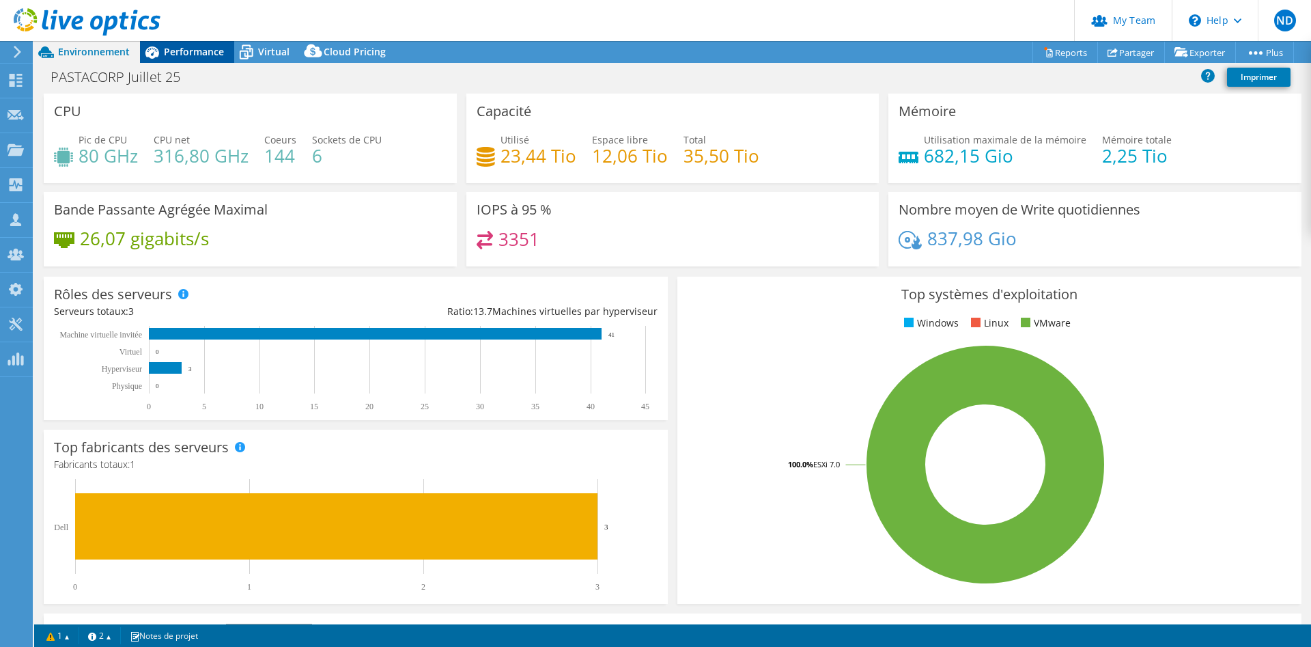
click at [182, 54] on span "Performance" at bounding box center [194, 51] width 60 height 13
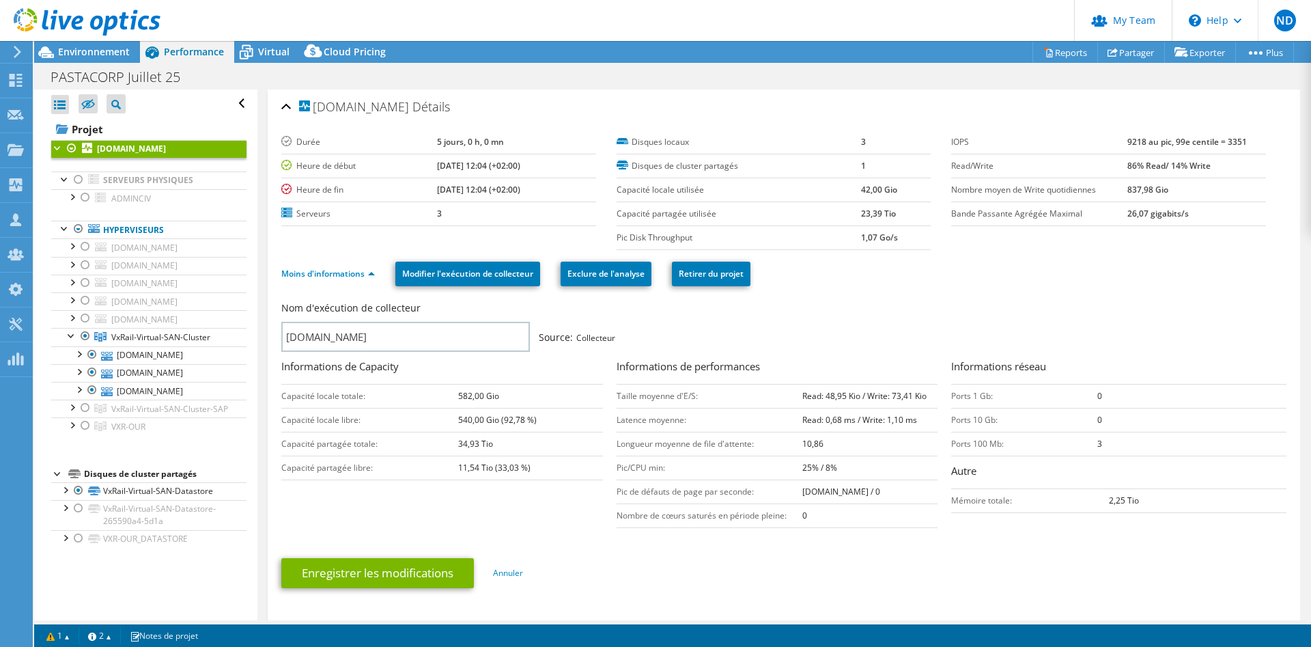
click at [587, 362] on h3 "Informations de Capacity" at bounding box center [442, 368] width 322 height 18
click at [52, 44] on div at bounding box center [80, 23] width 160 height 46
click at [61, 48] on span "Environnement" at bounding box center [94, 51] width 72 height 13
